Goal: Communication & Community: Answer question/provide support

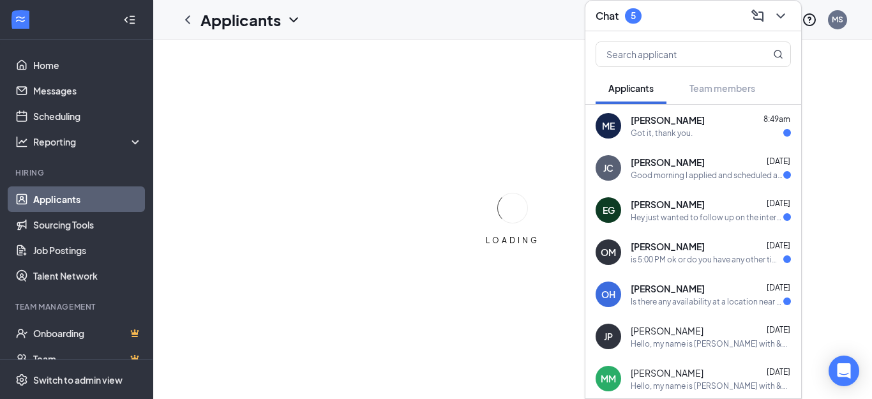
click at [780, 15] on icon "ChevronDown" at bounding box center [780, 15] width 15 height 15
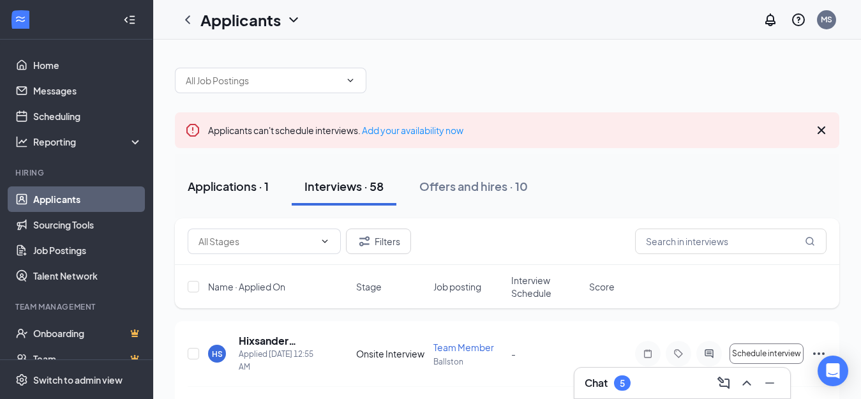
click at [243, 188] on div "Applications · 1" at bounding box center [228, 186] width 81 height 16
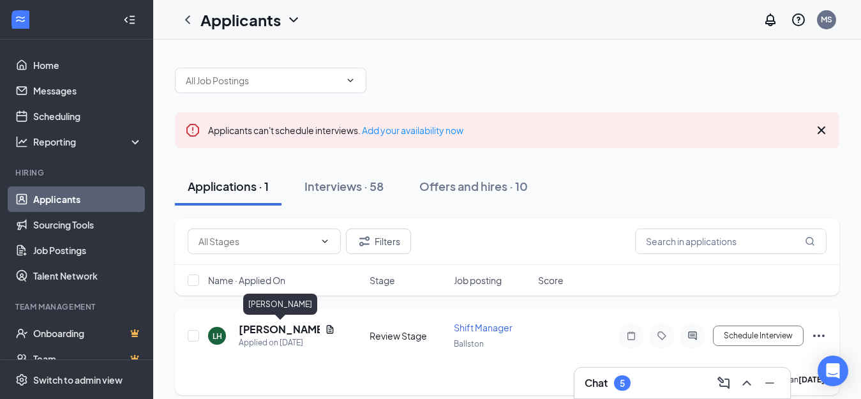
click at [265, 327] on h5 "[PERSON_NAME]" at bounding box center [279, 329] width 81 height 14
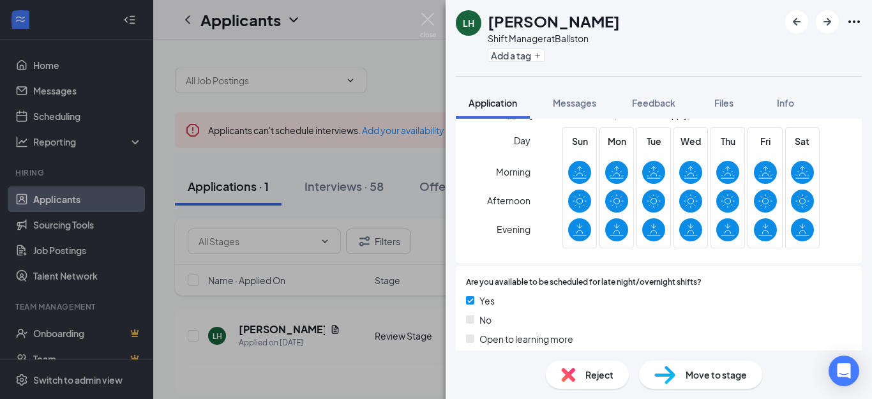
scroll to position [258, 0]
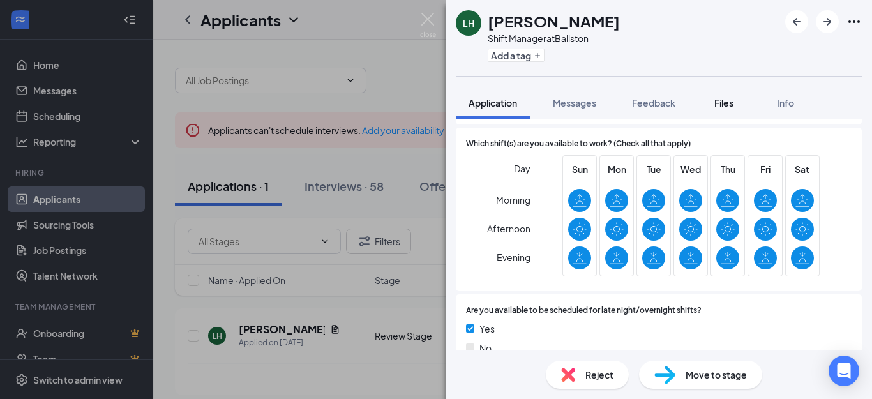
click at [708, 97] on button "Files" at bounding box center [723, 103] width 51 height 32
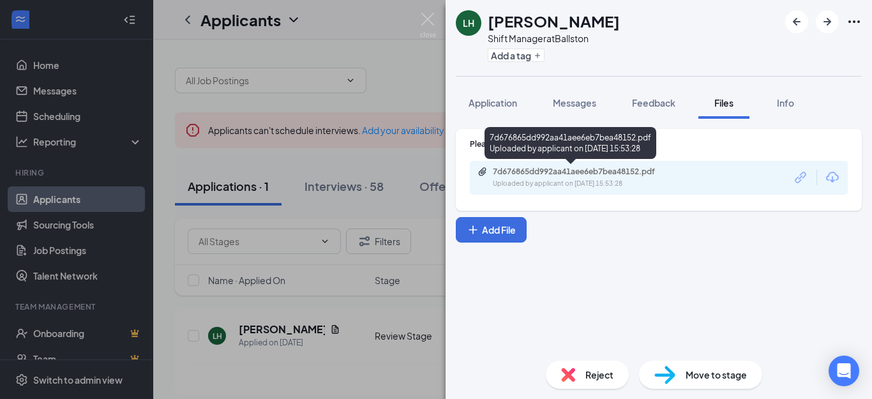
click at [586, 180] on div "Uploaded by applicant on [DATE] 15:53:28" at bounding box center [588, 184] width 191 height 10
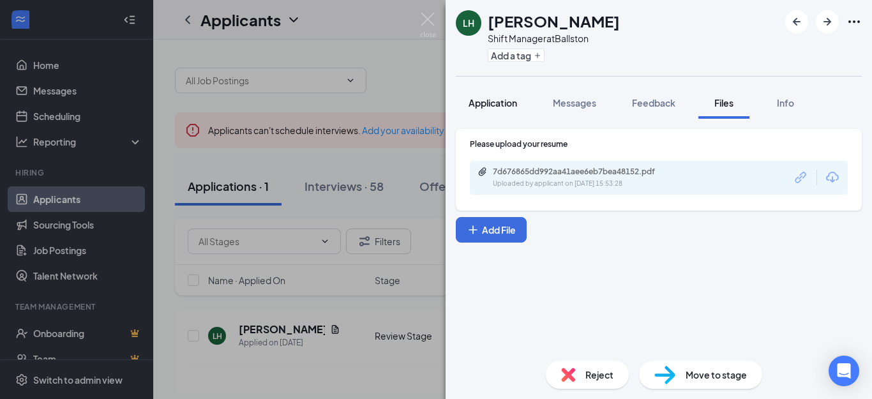
click at [500, 107] on span "Application" at bounding box center [492, 102] width 48 height 11
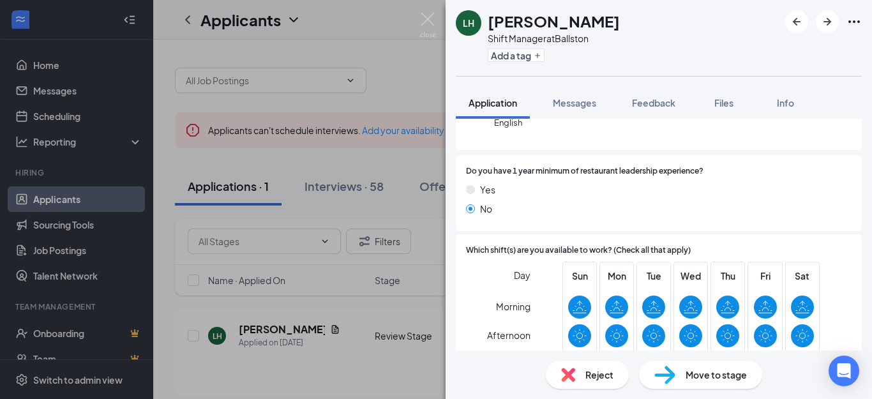
scroll to position [532, 0]
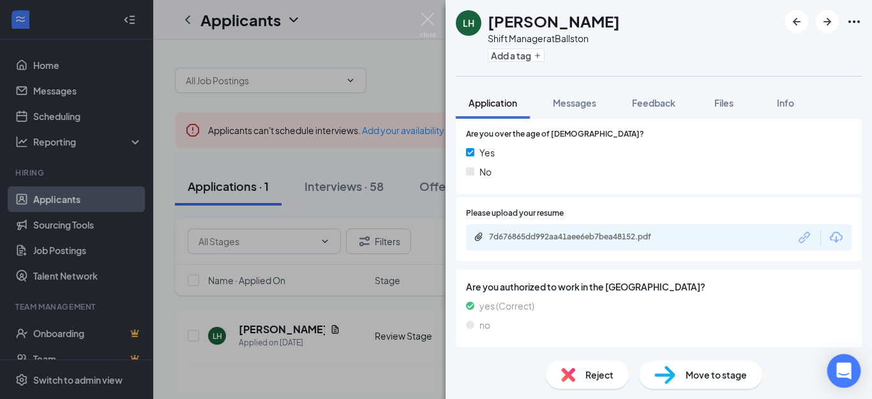
click at [845, 376] on icon "Open Intercom Messenger" at bounding box center [843, 370] width 17 height 17
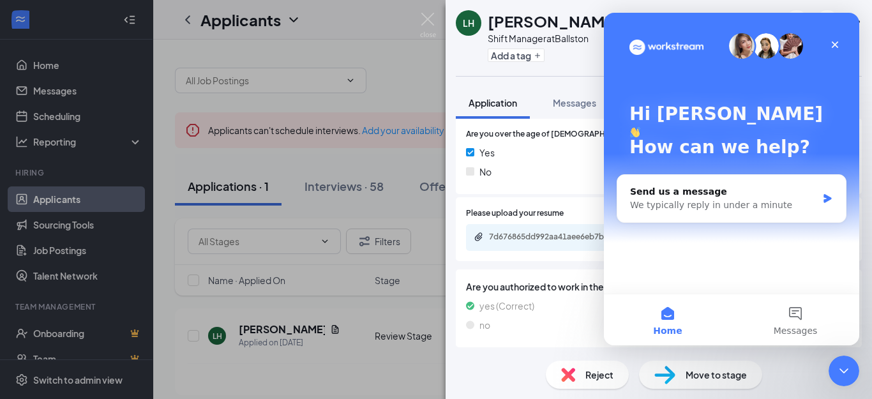
scroll to position [0, 0]
click at [835, 46] on icon "Close" at bounding box center [834, 45] width 10 height 10
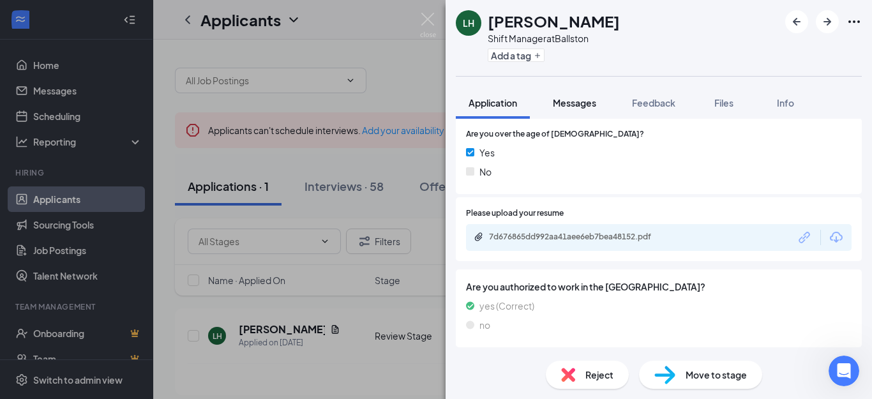
click at [581, 104] on span "Messages" at bounding box center [574, 102] width 43 height 11
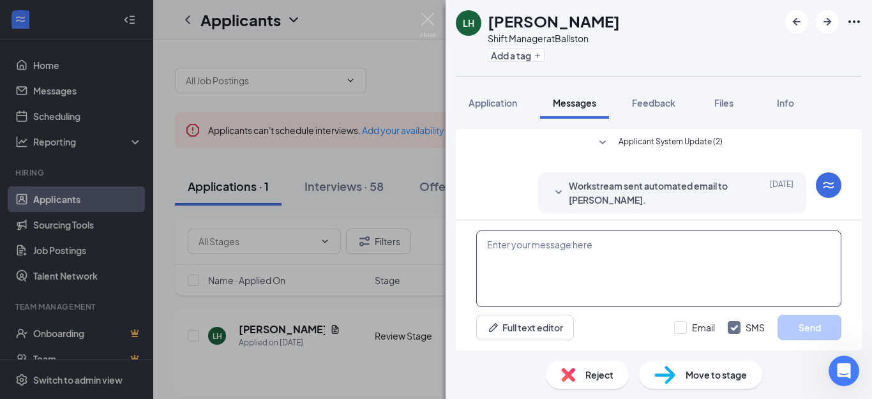
click at [533, 255] on textarea at bounding box center [658, 268] width 365 height 77
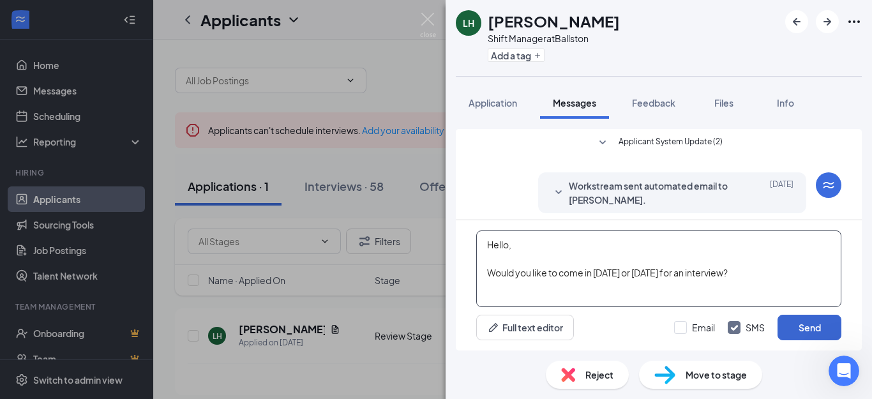
type textarea "Hello, Would you like to come in [DATE] or [DATE] for an interview?"
click at [798, 334] on button "Send" at bounding box center [809, 328] width 64 height 26
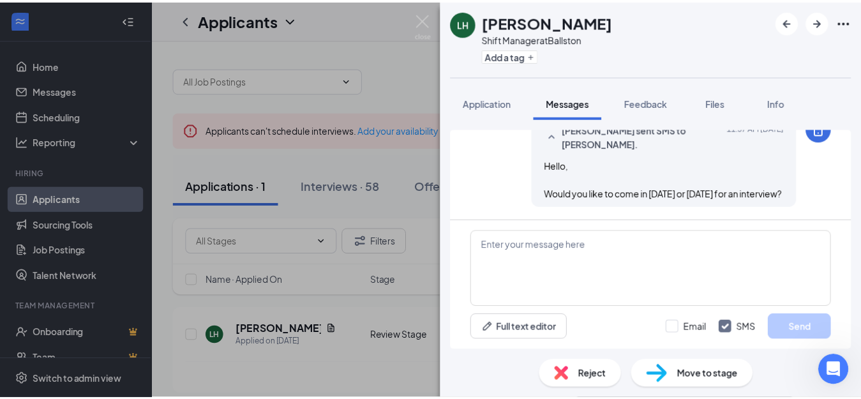
scroll to position [190, 0]
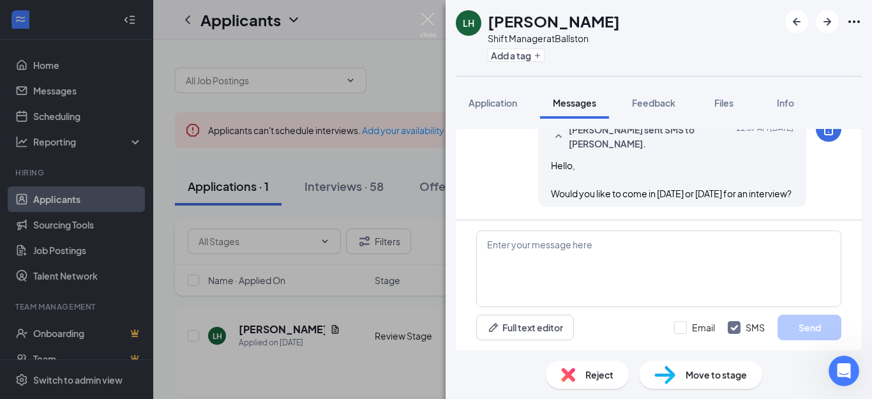
click at [403, 96] on div "LH [PERSON_NAME] Shift Manager at Ballston Add a tag Application Messages Feedb…" at bounding box center [436, 199] width 872 height 399
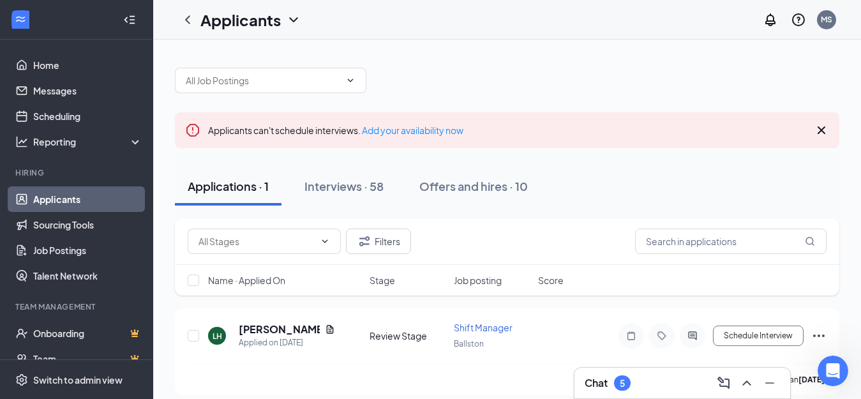
click at [614, 377] on div "Chat 5" at bounding box center [607, 382] width 46 height 15
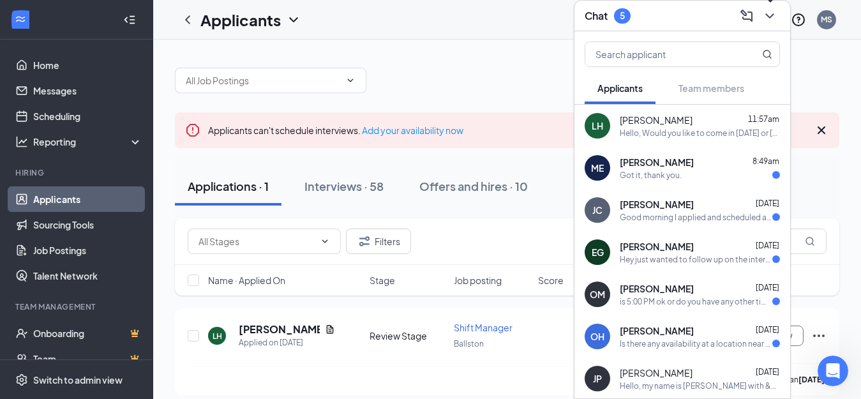
click at [765, 11] on icon "ChevronDown" at bounding box center [769, 15] width 15 height 15
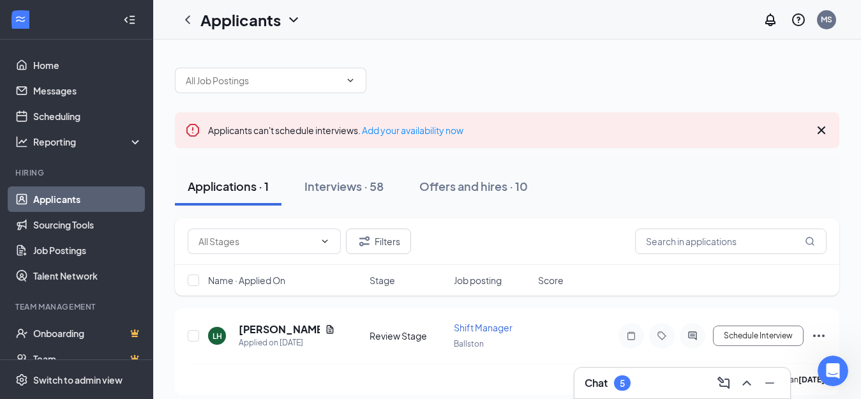
scroll to position [11, 0]
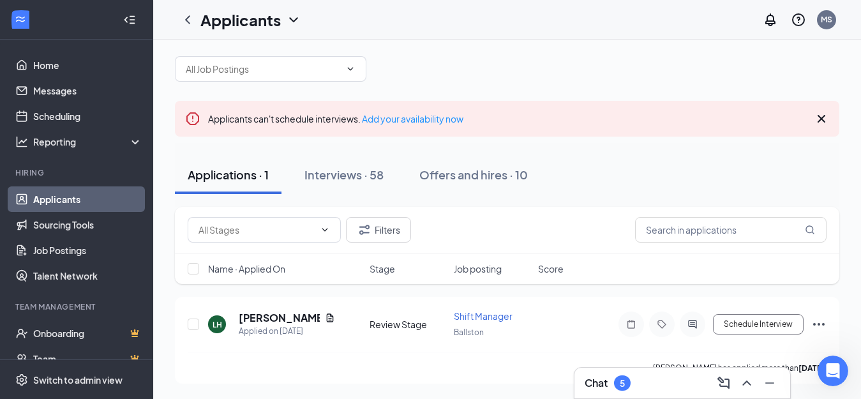
click at [616, 380] on div "5" at bounding box center [622, 382] width 17 height 15
